Goal: Information Seeking & Learning: Learn about a topic

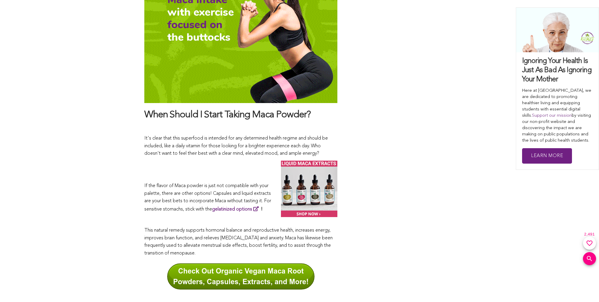
scroll to position [3061, 0]
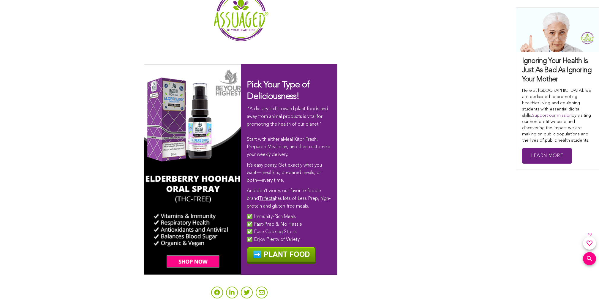
scroll to position [1970, 0]
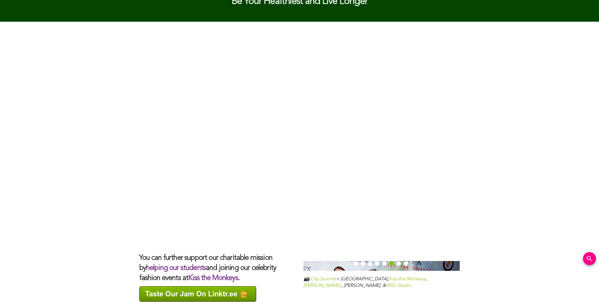
scroll to position [1701, 0]
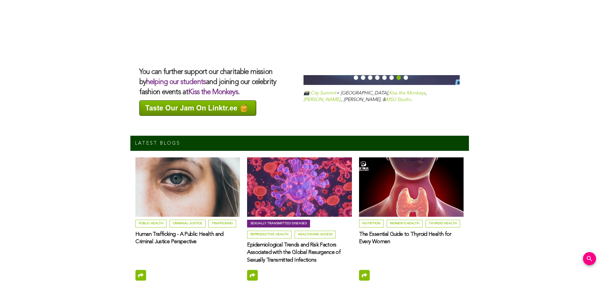
click at [277, 220] on link "Sexually Transmitted Diseases" at bounding box center [278, 224] width 63 height 8
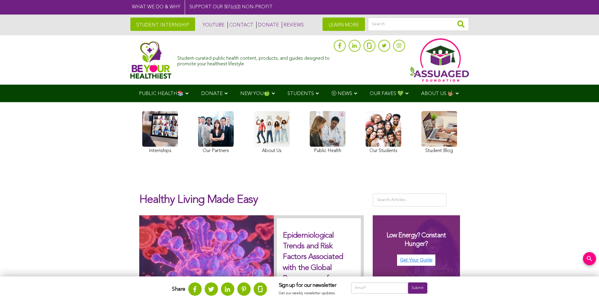
click at [439, 133] on link at bounding box center [439, 133] width 36 height 44
